Goal: Information Seeking & Learning: Find specific fact

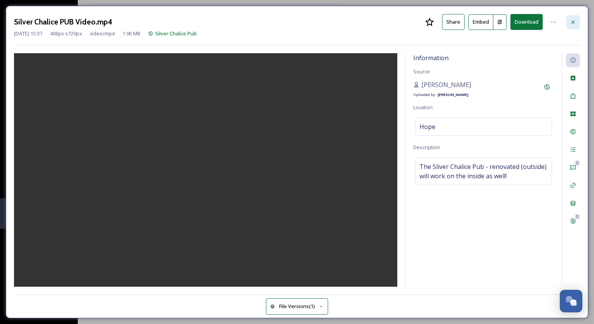
click at [575, 23] on icon at bounding box center [573, 22] width 6 height 6
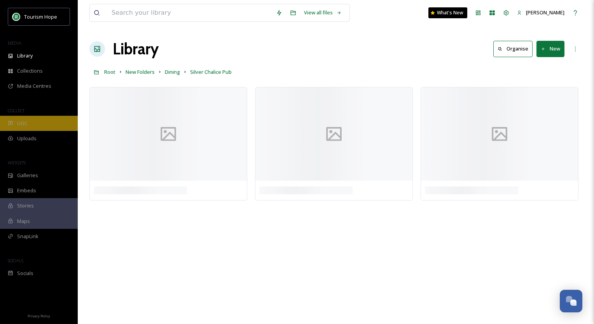
click at [14, 128] on div "UGC" at bounding box center [39, 123] width 78 height 15
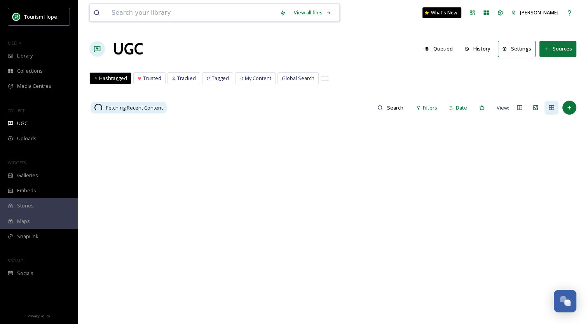
click at [211, 14] on input at bounding box center [192, 12] width 168 height 17
click at [385, 72] on div "Hashtagged Trusted Tracked Tagged My Content Global Search Hashtagged Trusted T…" at bounding box center [332, 80] width 487 height 16
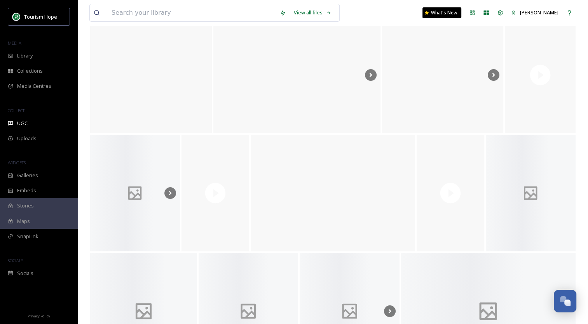
scroll to position [2816, 0]
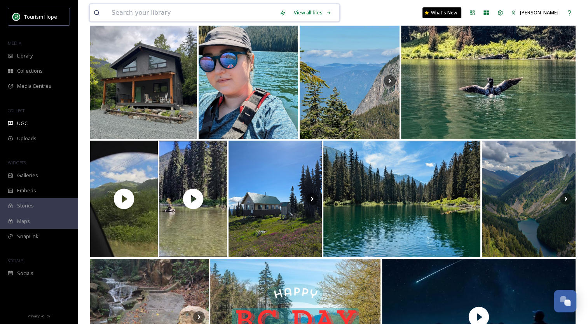
click at [182, 15] on input at bounding box center [192, 12] width 168 height 17
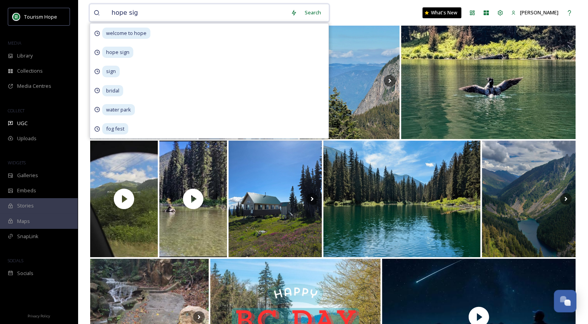
type input "hope sign"
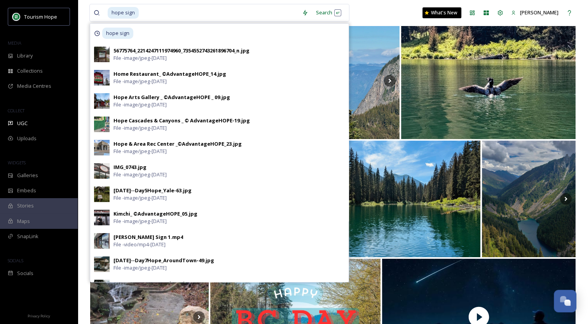
click at [363, 11] on div "hope sign Search hope sign 56775764_2214247111974960_7354552743261896704_n.jpg …" at bounding box center [332, 13] width 487 height 26
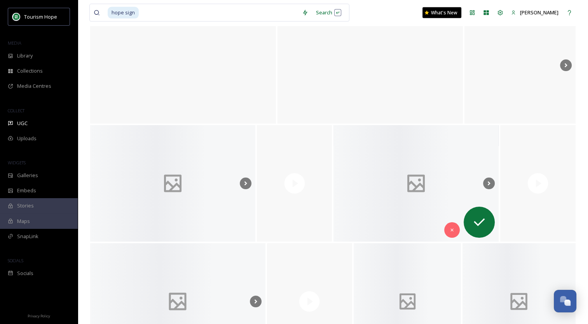
scroll to position [16694, 0]
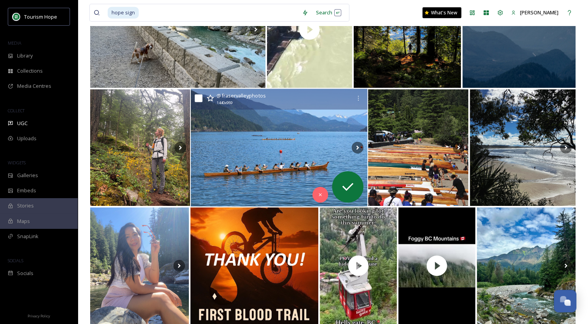
click at [297, 158] on img at bounding box center [279, 148] width 176 height 118
